Goal: Use online tool/utility

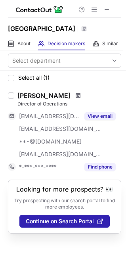
click at [76, 99] on span at bounding box center [78, 96] width 5 height 6
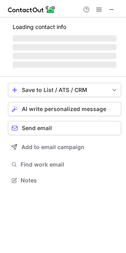
scroll to position [205, 126]
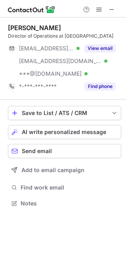
scroll to position [205, 126]
